Goal: Find specific page/section: Find specific page/section

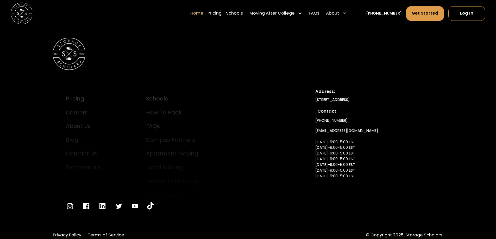
scroll to position [1900, 0]
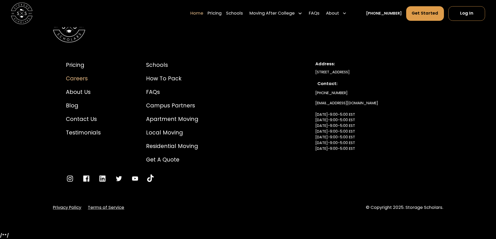
click at [75, 76] on div "Careers" at bounding box center [83, 79] width 35 height 8
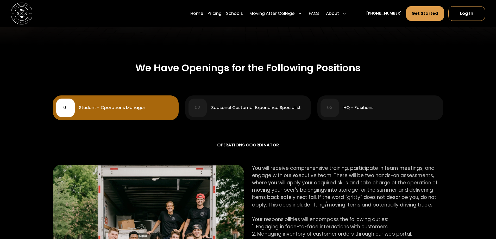
scroll to position [208, 0]
click at [281, 107] on div "Seasonal Customer Experience Specialist" at bounding box center [256, 108] width 90 height 4
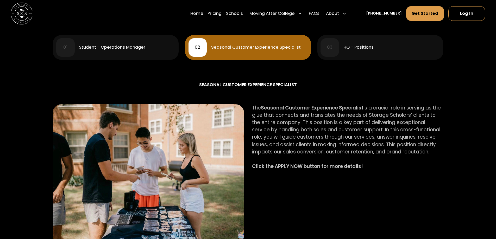
scroll to position [287, 0]
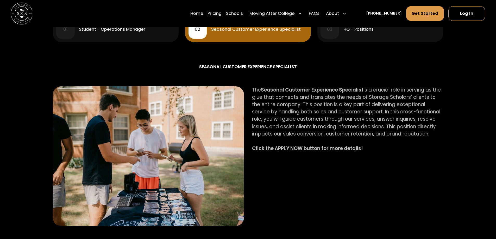
click at [355, 30] on div "HQ - Positions" at bounding box center [359, 29] width 30 height 4
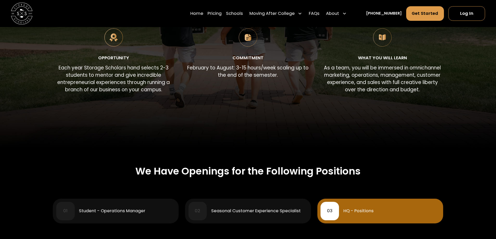
scroll to position [104, 0]
